Goal: Check status: Check status

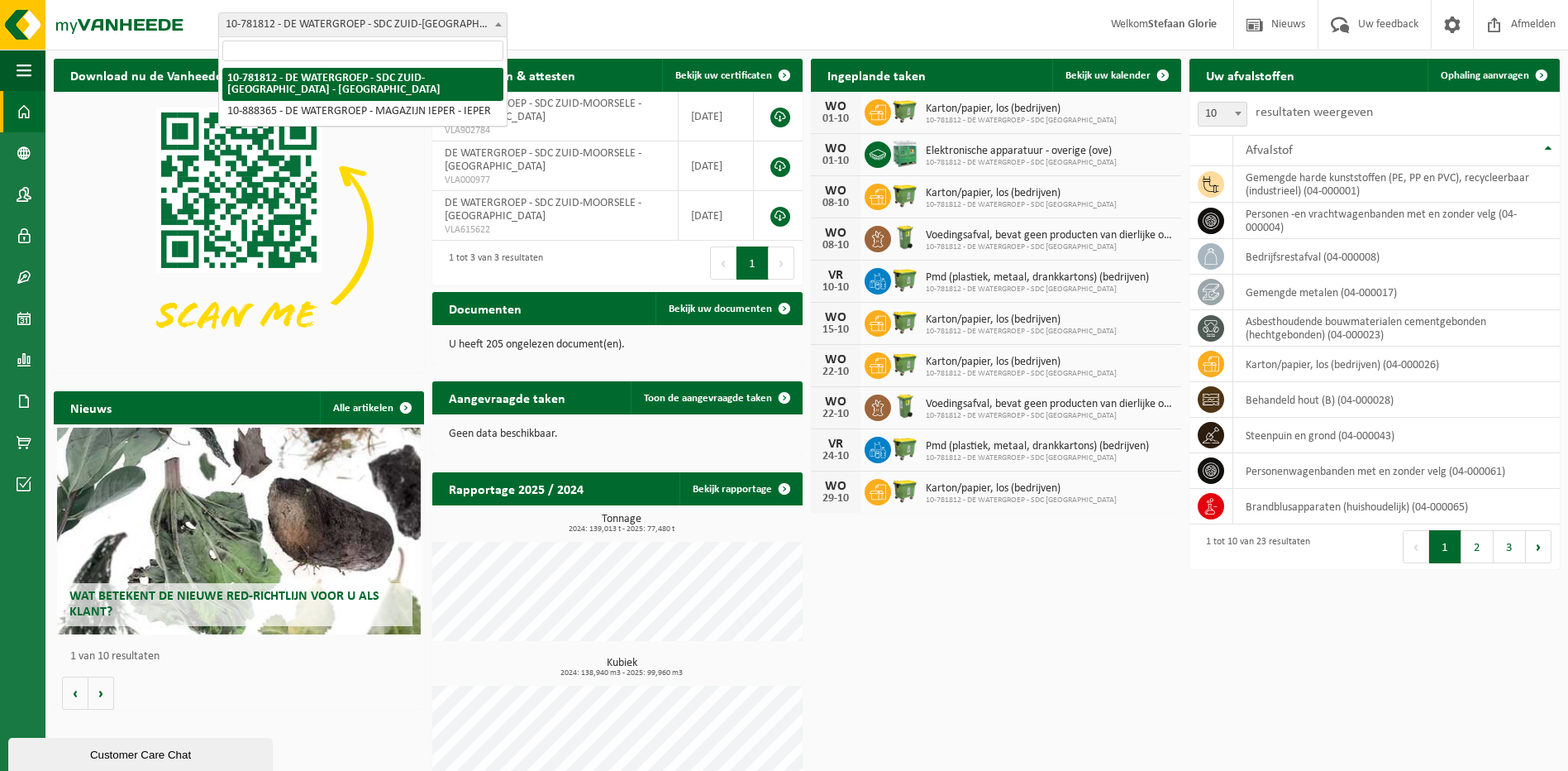
click at [499, 26] on span at bounding box center [498, 24] width 17 height 21
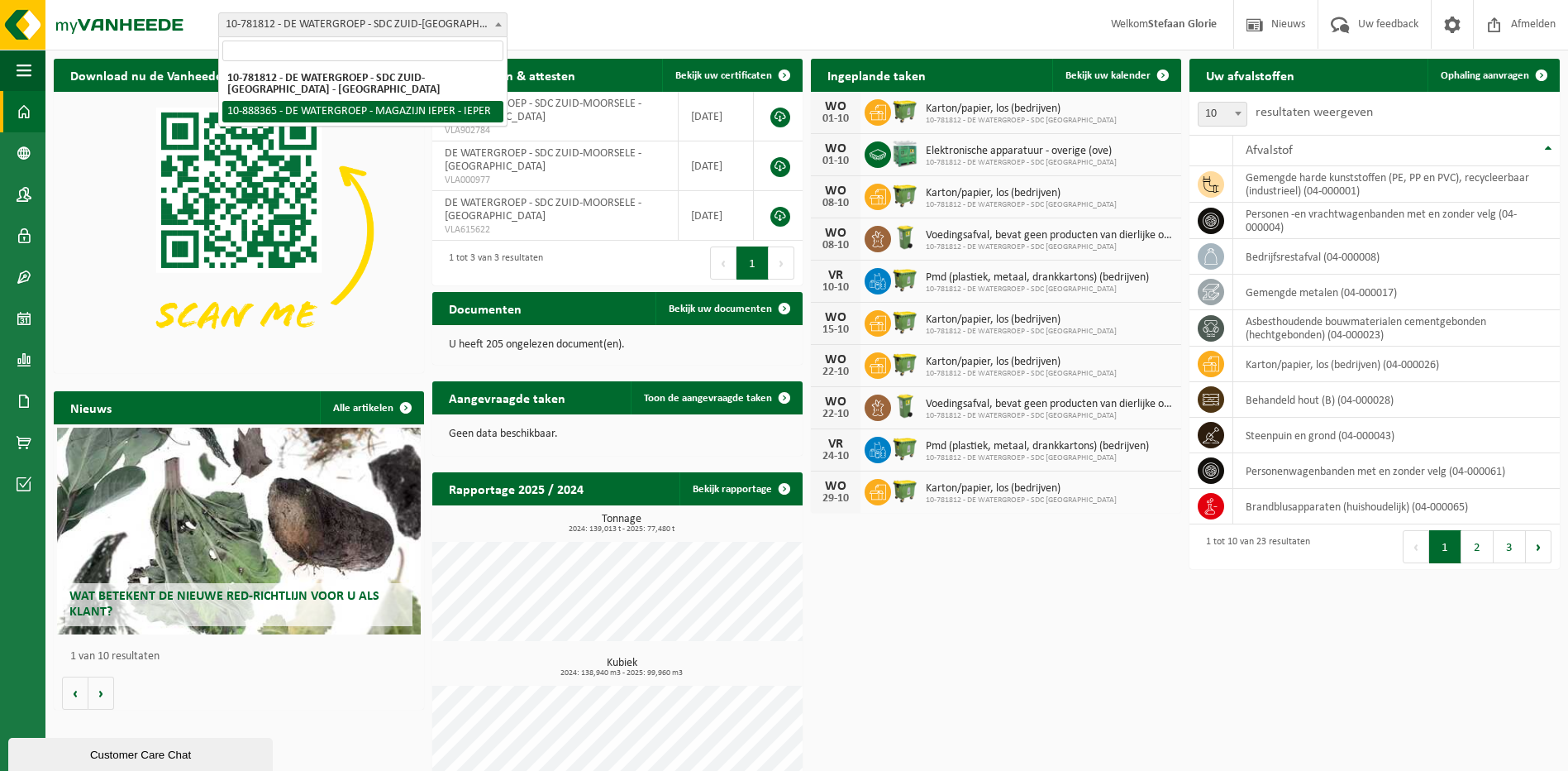
select select "113473"
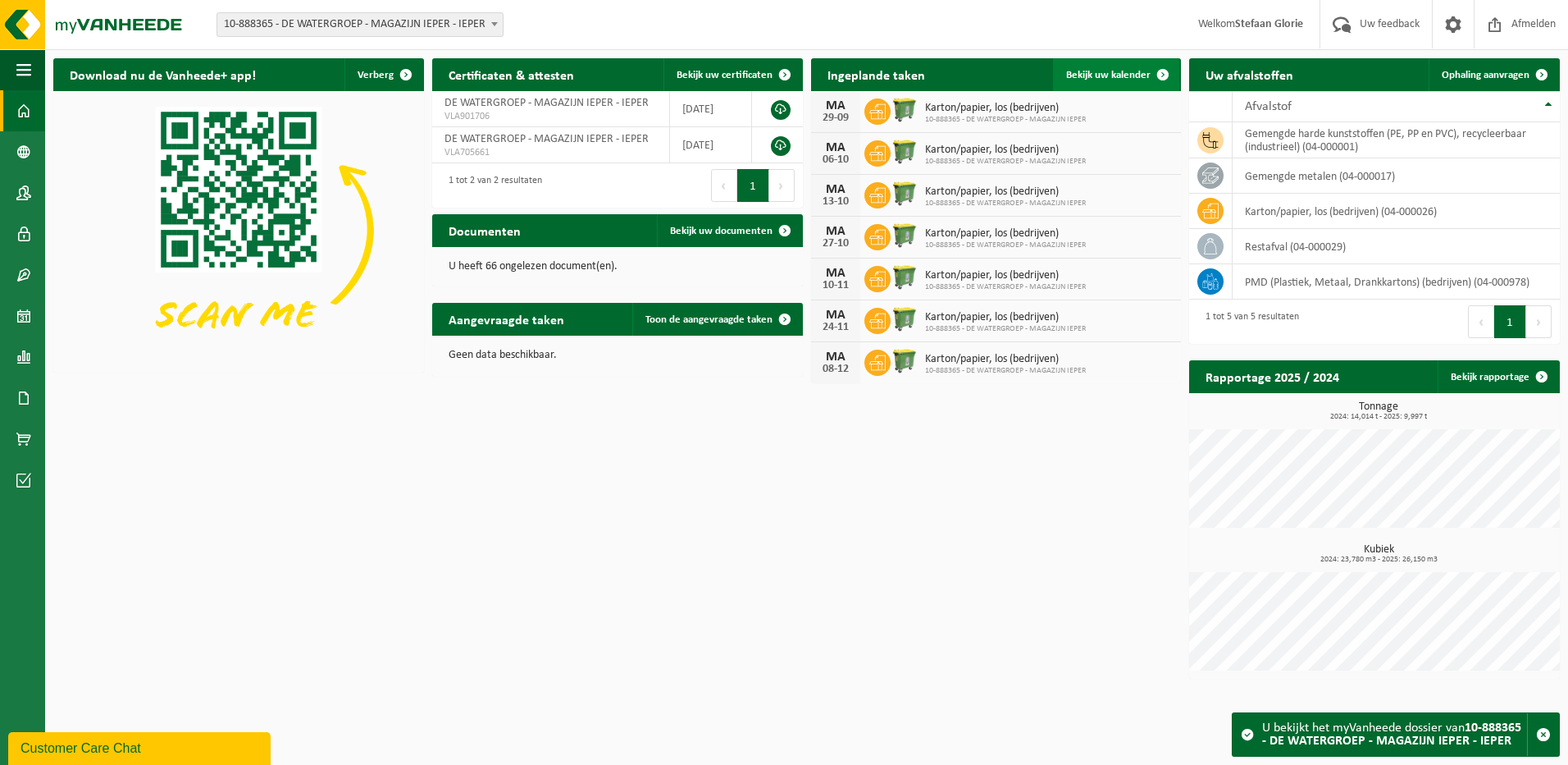
click at [1087, 74] on span "Bekijk uw kalender" at bounding box center [1108, 75] width 84 height 11
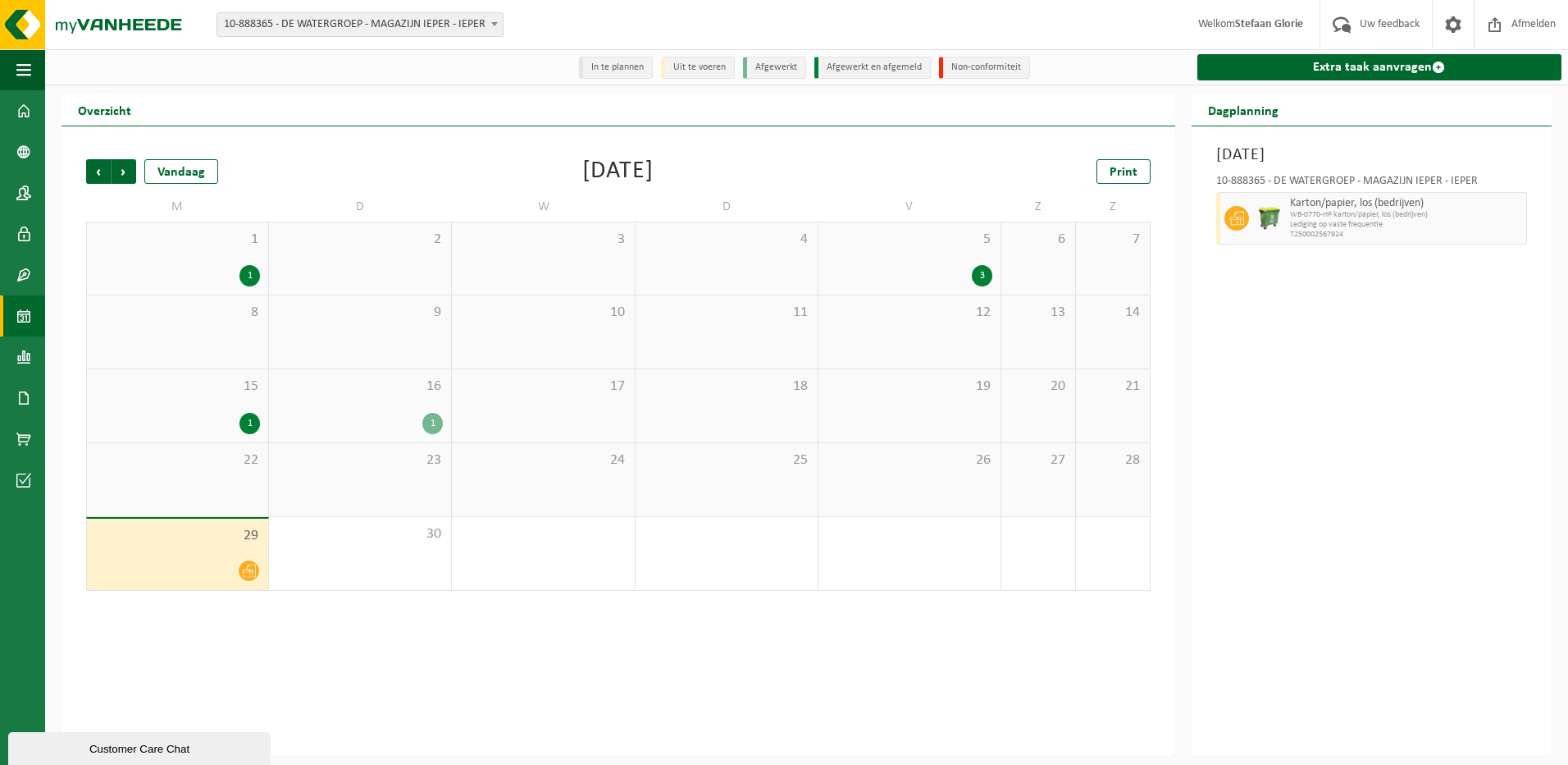
click at [947, 273] on div "3" at bounding box center [909, 275] width 166 height 21
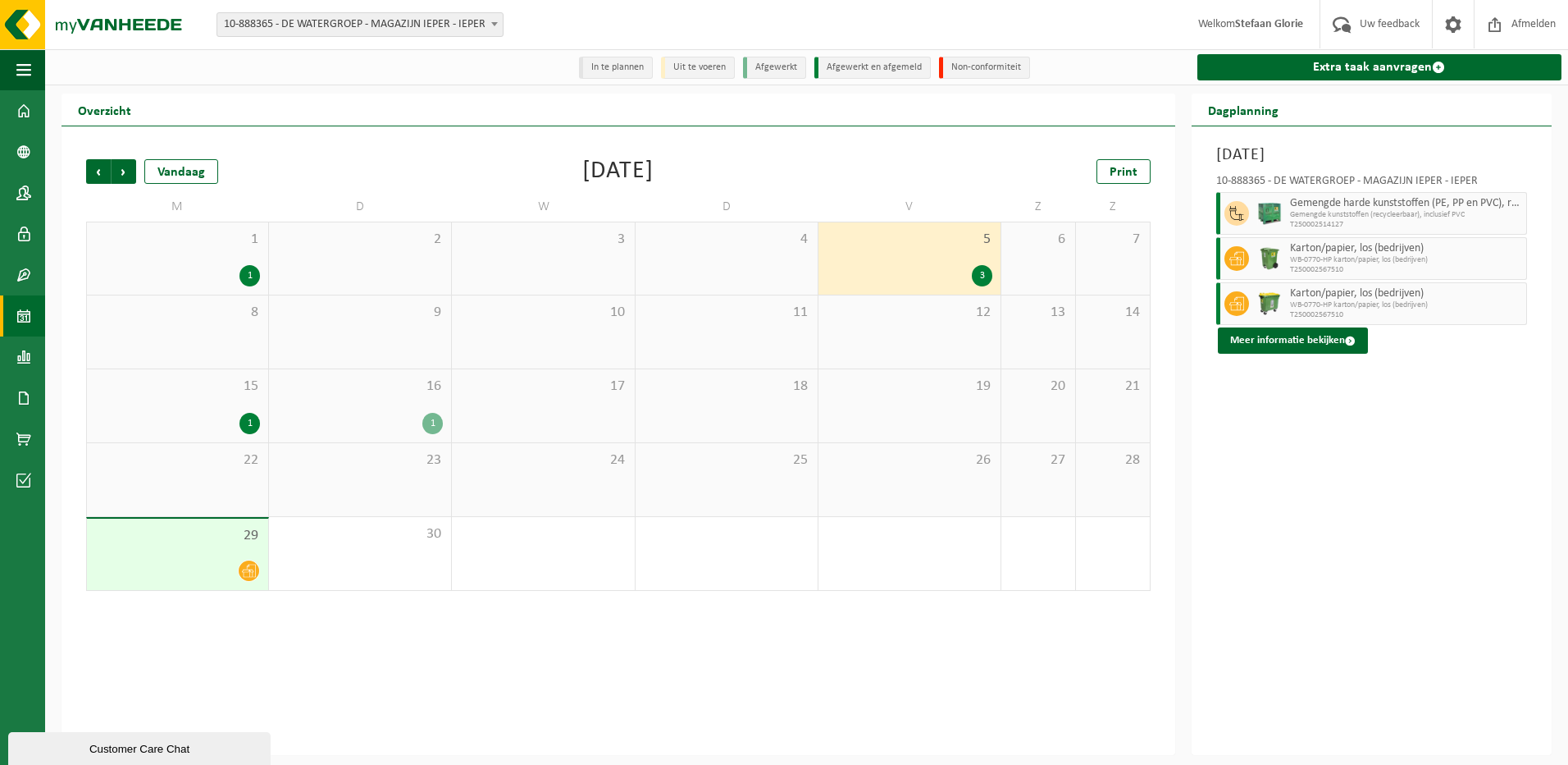
click at [201, 276] on div "1" at bounding box center [177, 275] width 165 height 21
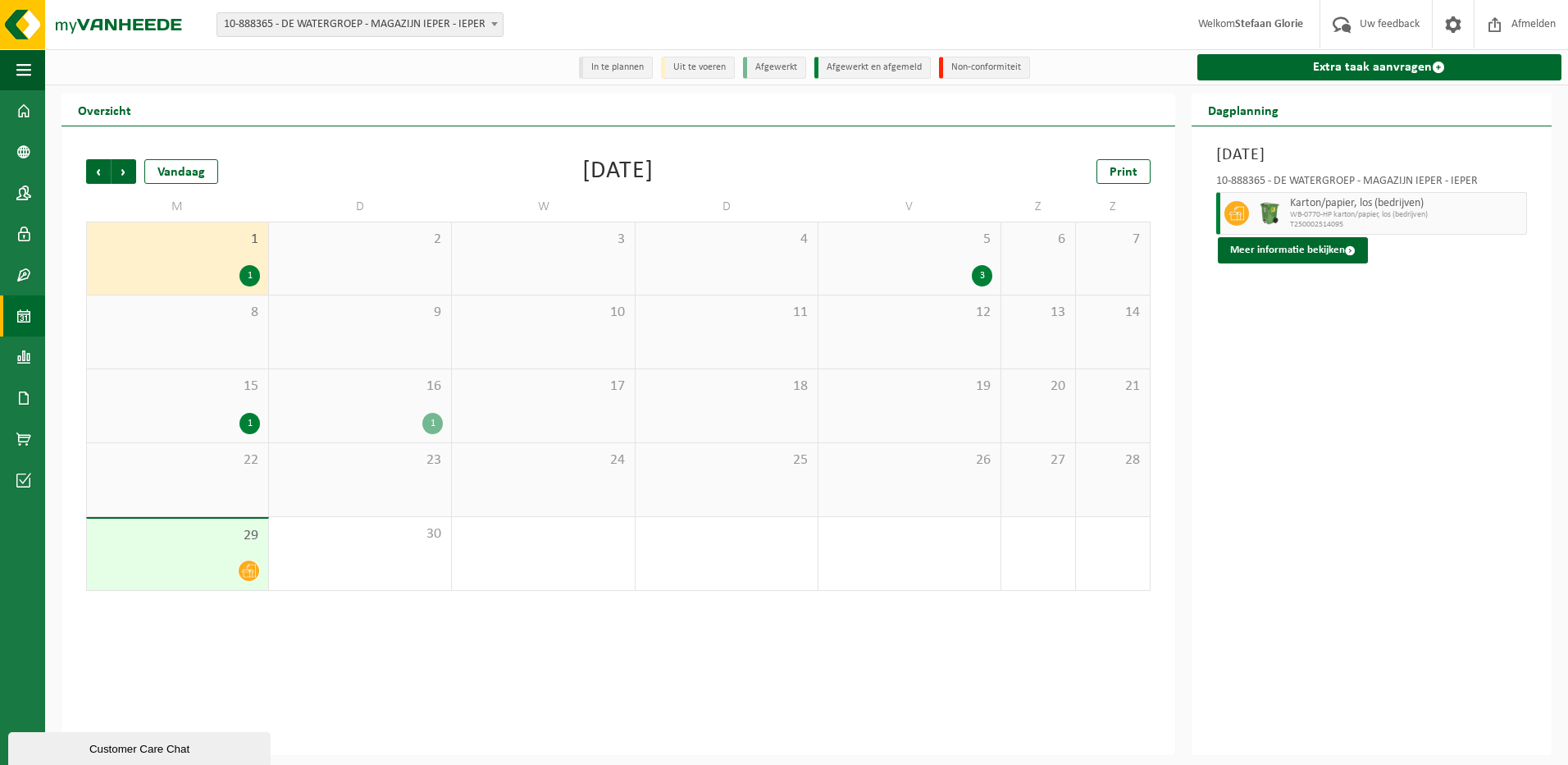
click at [216, 430] on div "1" at bounding box center [177, 424] width 165 height 21
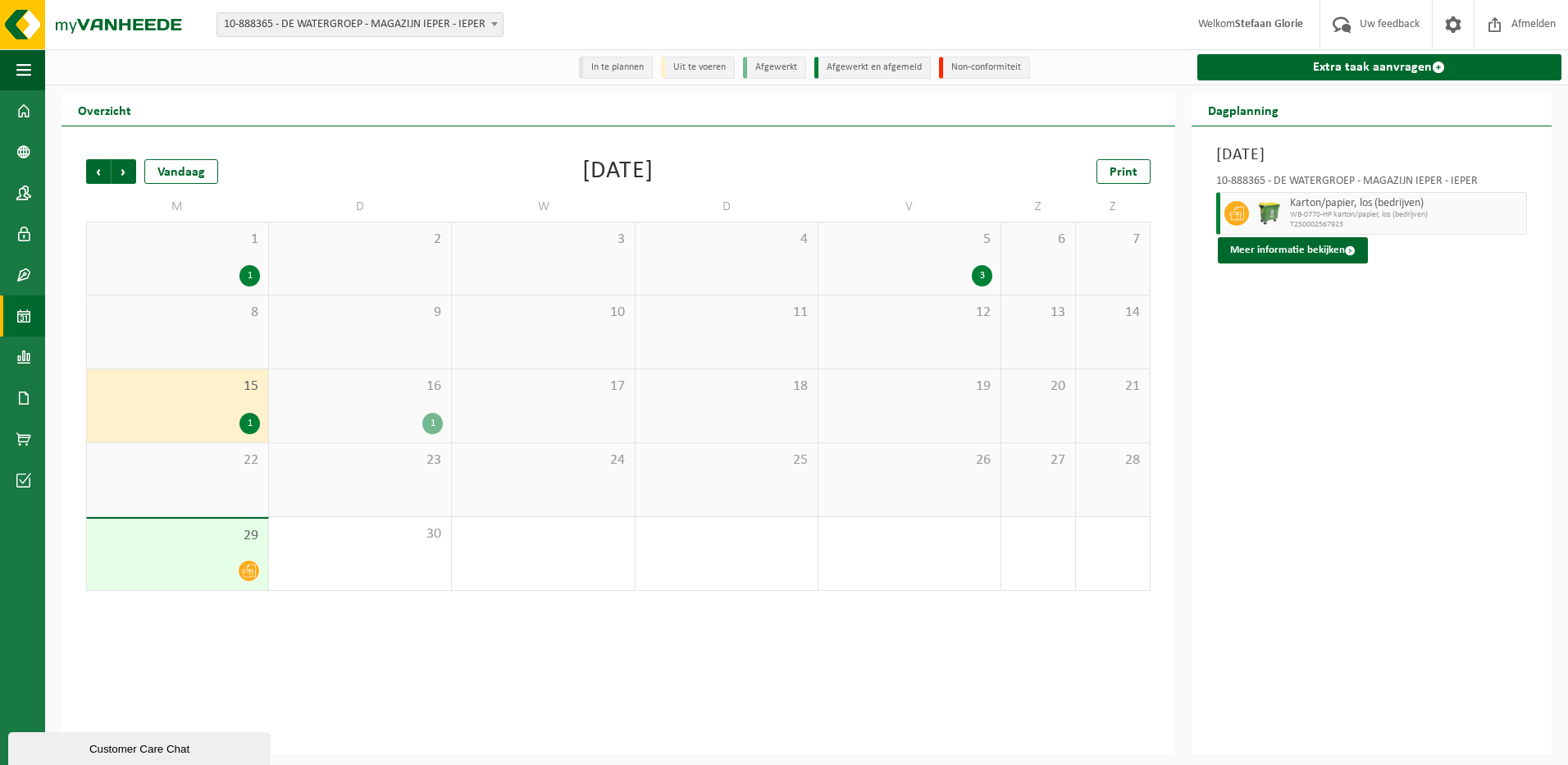
click at [404, 424] on div "1" at bounding box center [360, 424] width 166 height 21
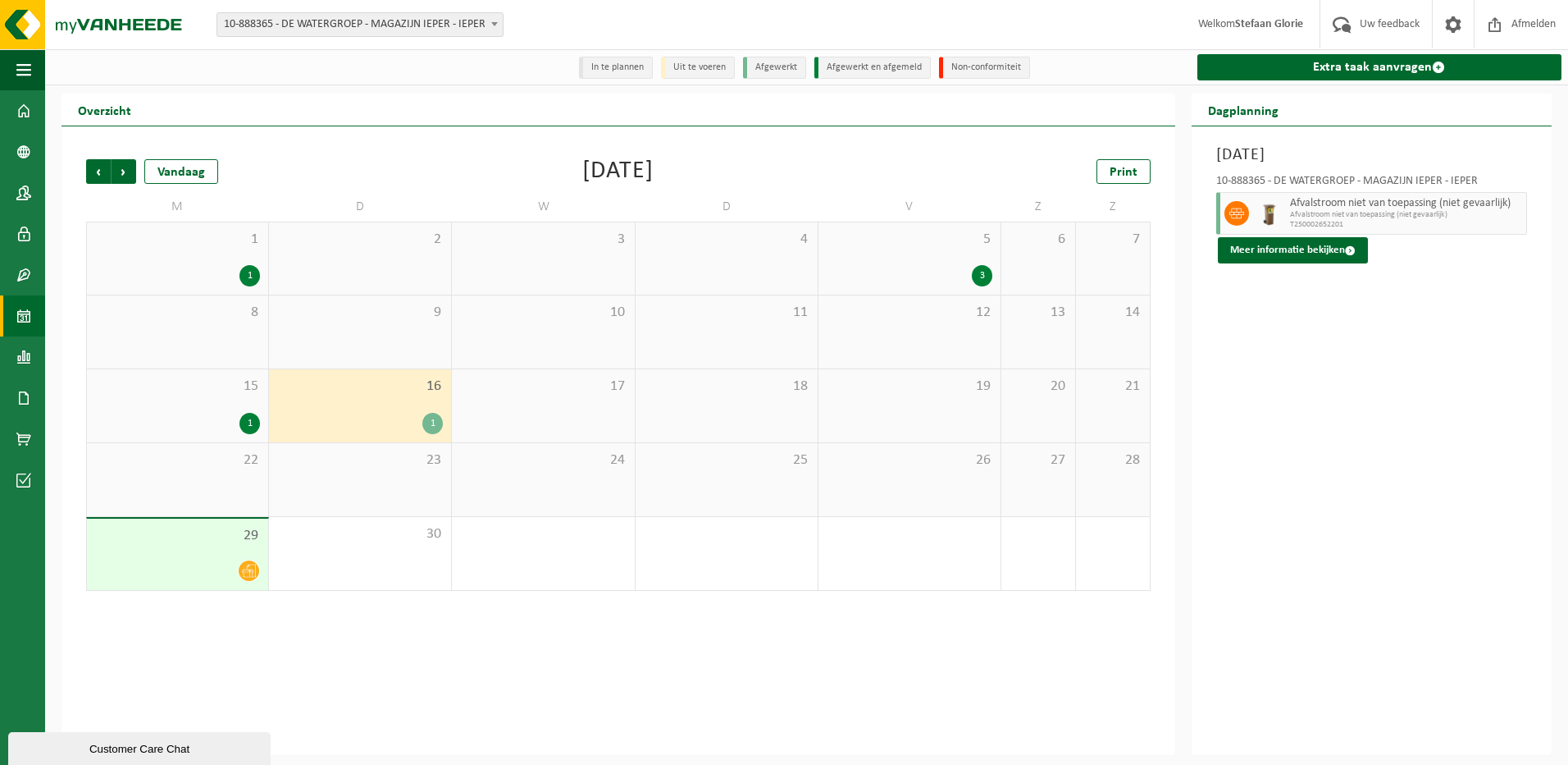
click at [189, 575] on div at bounding box center [177, 570] width 165 height 22
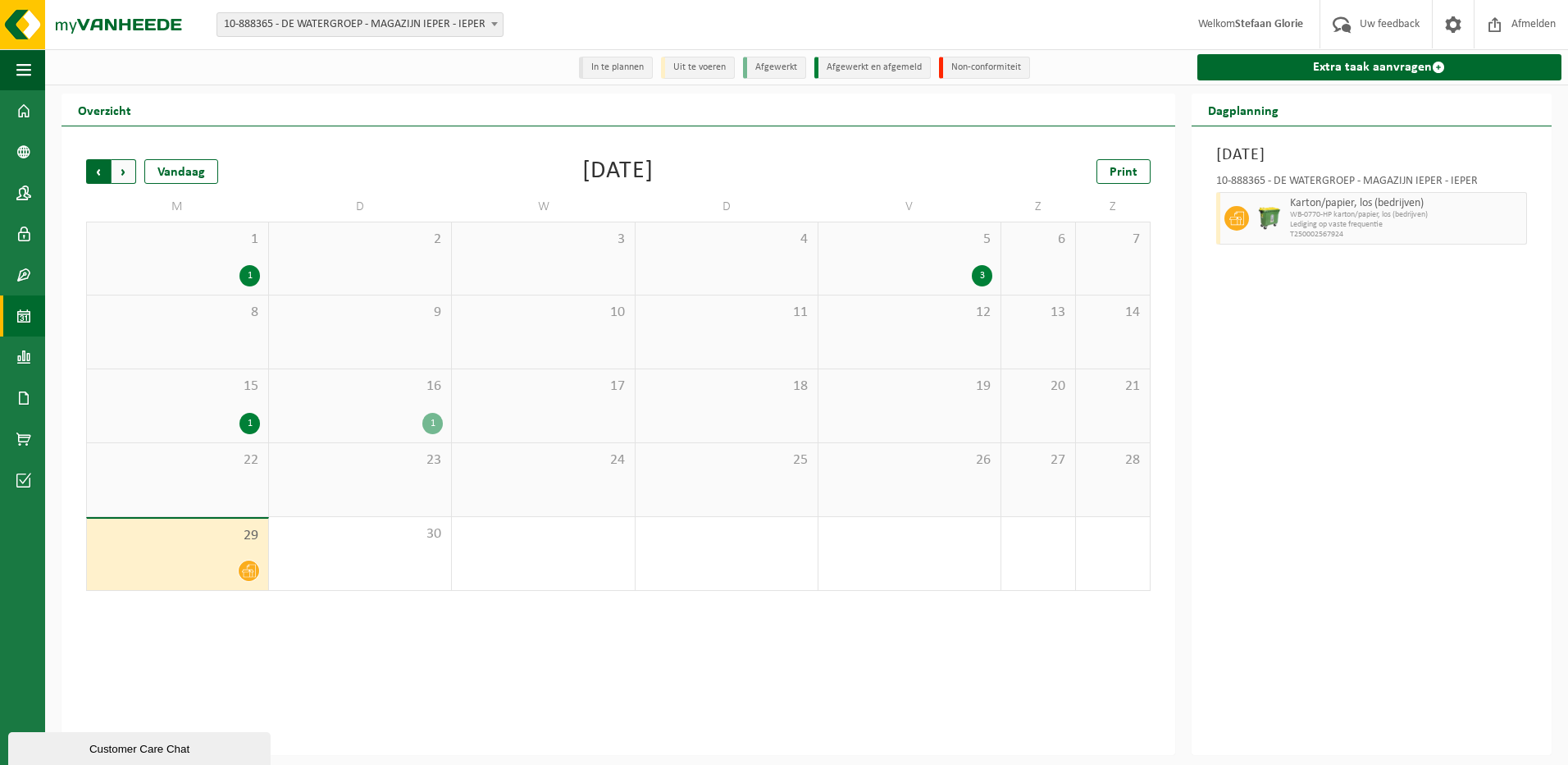
click at [125, 174] on span "Volgende" at bounding box center [123, 171] width 24 height 24
